Goal: Information Seeking & Learning: Understand process/instructions

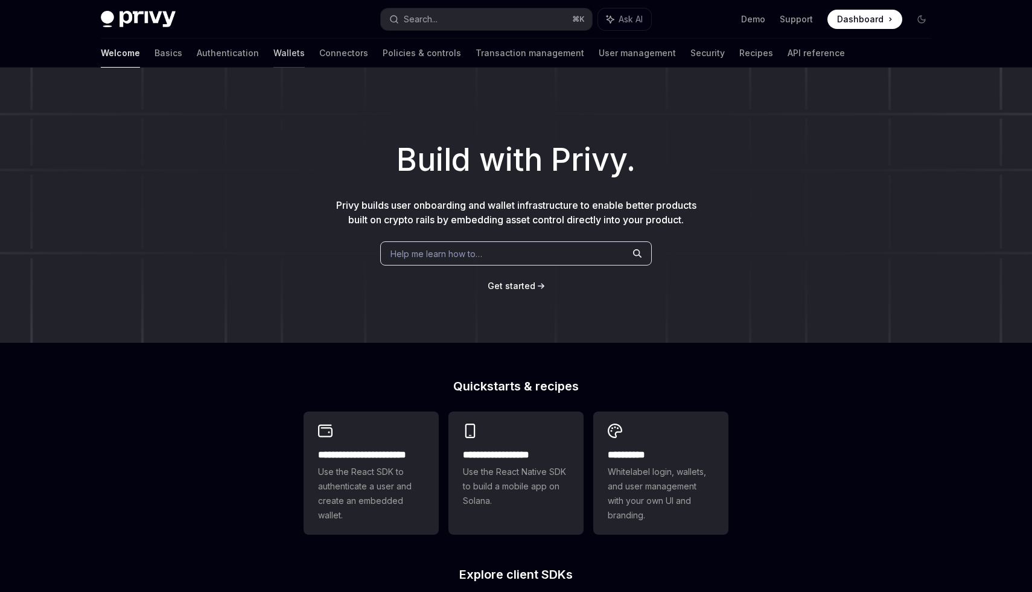
click at [273, 54] on link "Wallets" at bounding box center [288, 53] width 31 height 29
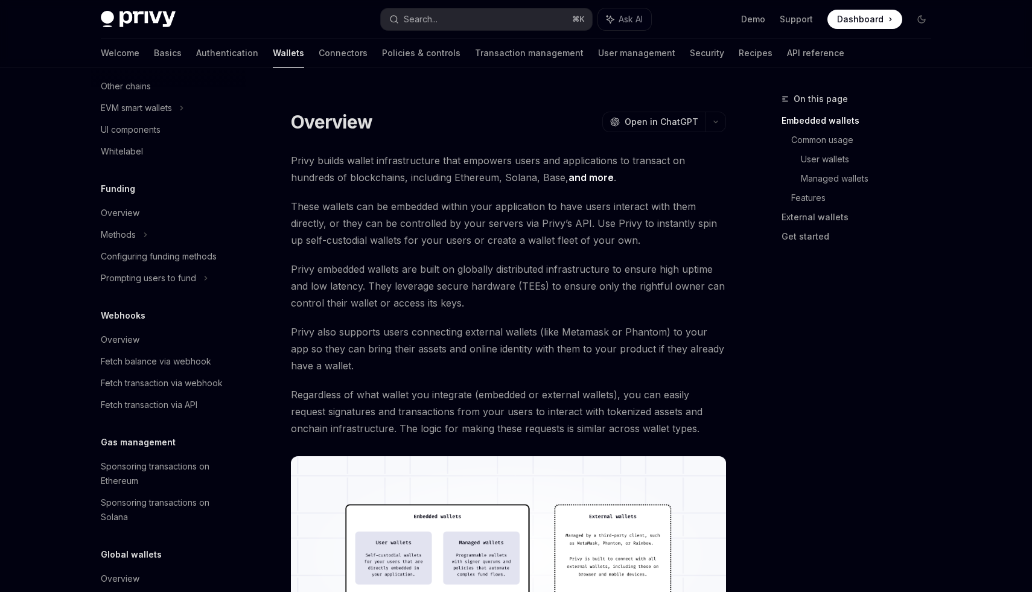
scroll to position [452, 0]
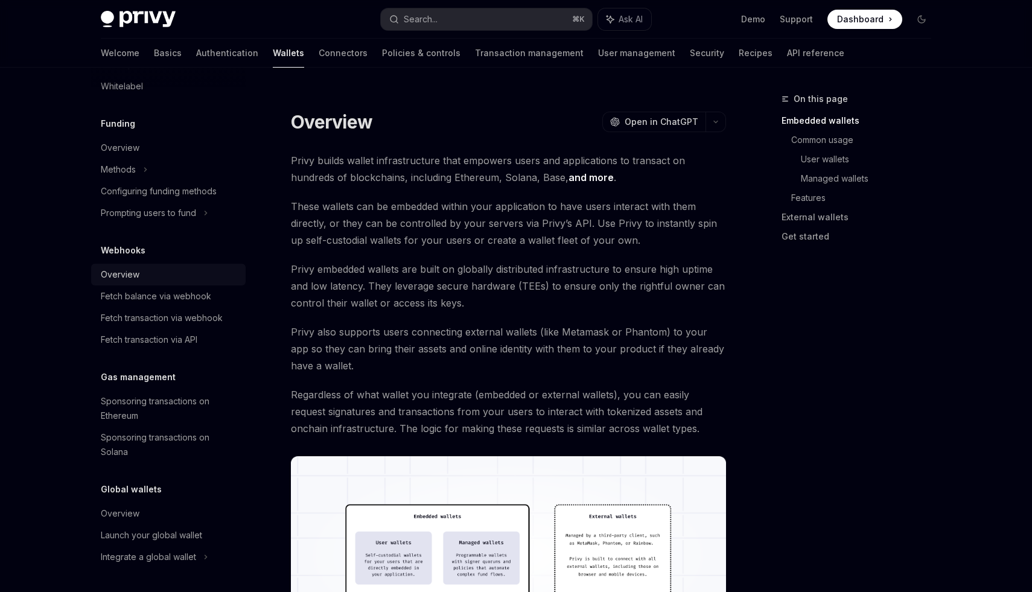
click at [121, 273] on div "Overview" at bounding box center [120, 274] width 39 height 14
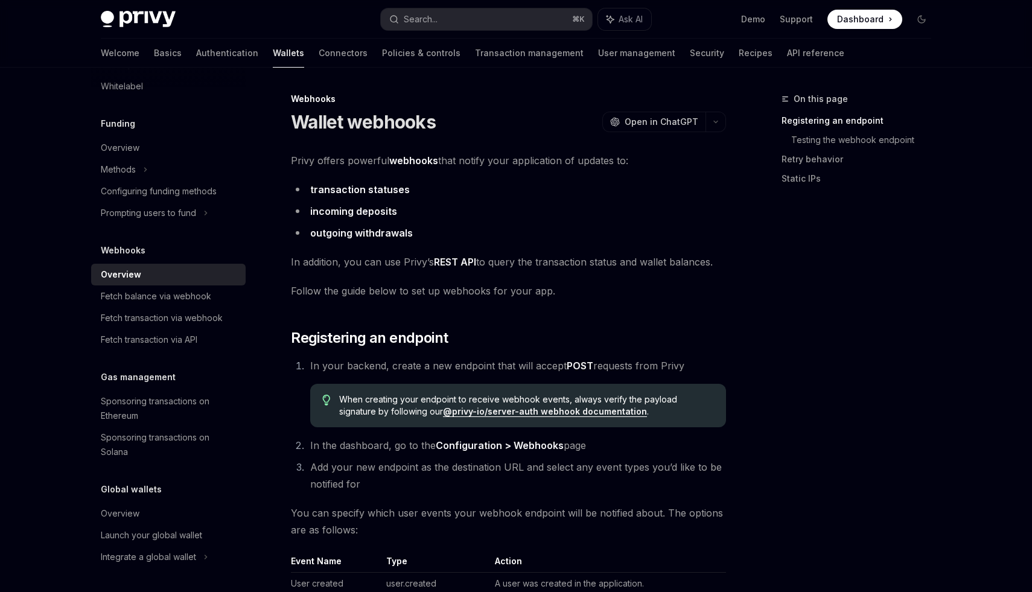
click at [770, 283] on div "On this page Registering an endpoint Testing the webhook endpoint Retry behavio…" at bounding box center [850, 342] width 184 height 500
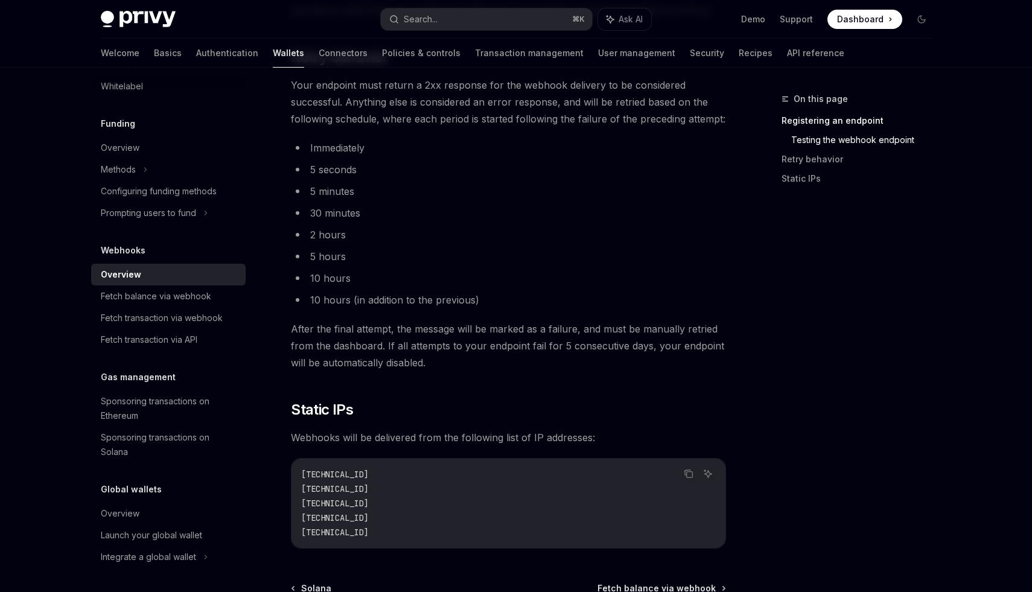
scroll to position [1180, 0]
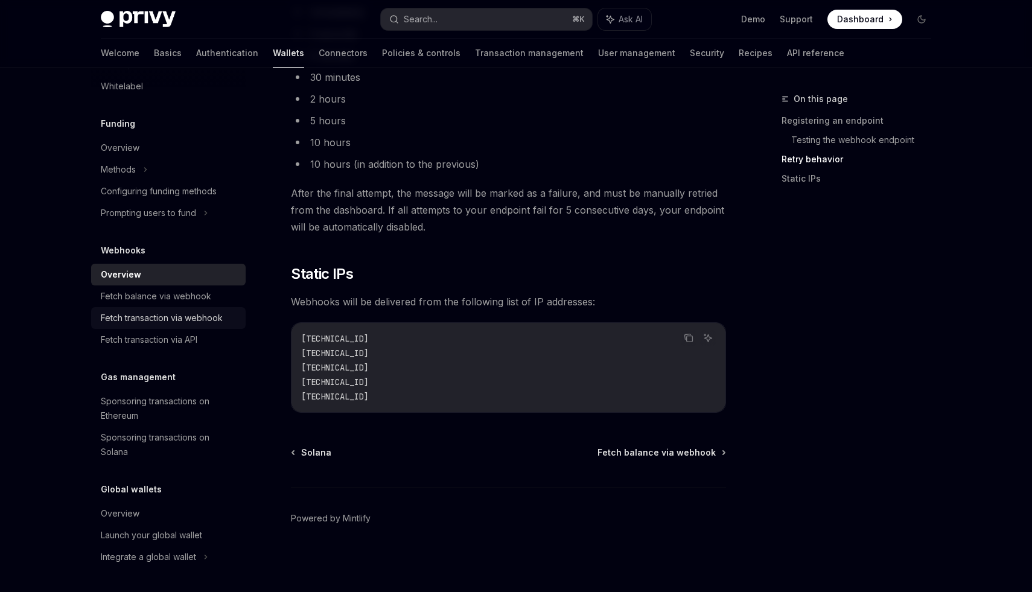
click at [155, 319] on div "Fetch transaction via webhook" at bounding box center [162, 318] width 122 height 14
type textarea "*"
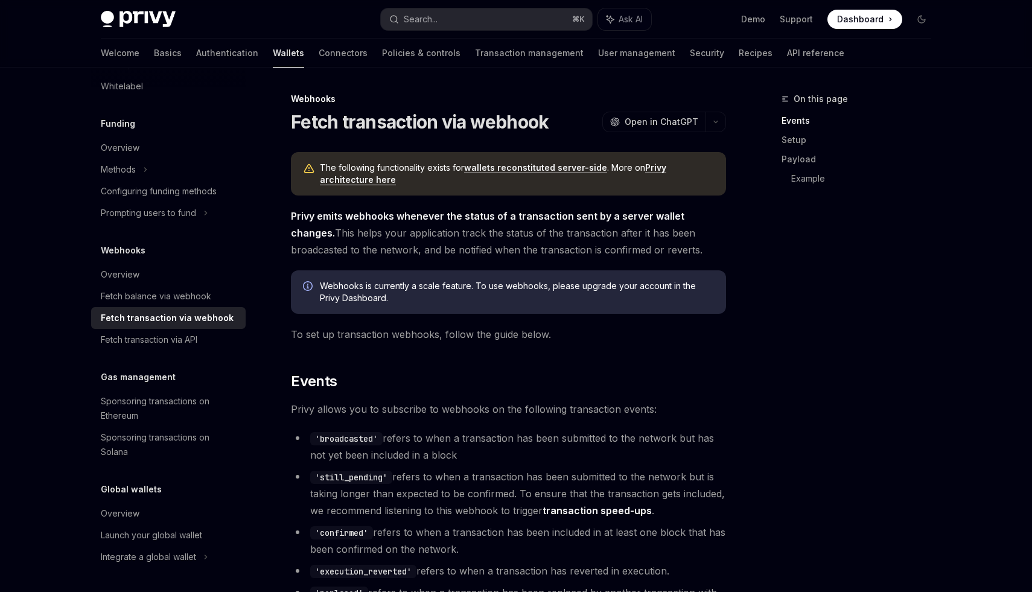
click at [874, 287] on div "On this page Events Setup Payload Example" at bounding box center [850, 342] width 184 height 500
click at [891, 389] on div "On this page Events Setup Payload Example" at bounding box center [850, 342] width 184 height 500
